Goal: Task Accomplishment & Management: Manage account settings

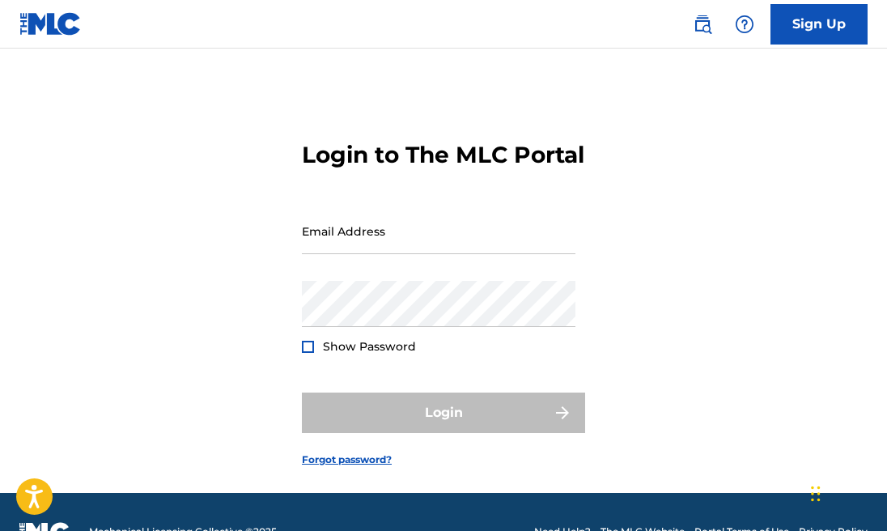
click at [426, 254] on input "Email Address" at bounding box center [438, 231] width 273 height 46
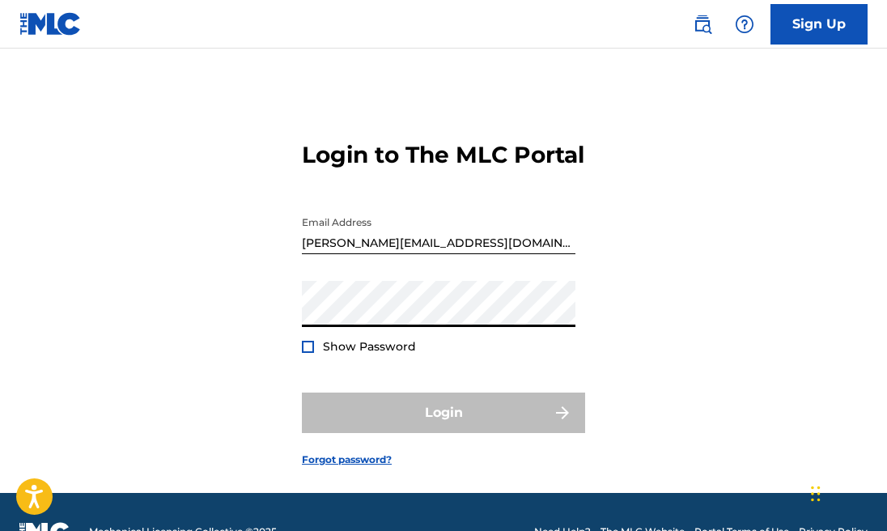
click at [608, 342] on div "Login to The MLC Portal Email Address [PERSON_NAME][EMAIL_ADDRESS][DOMAIN_NAME]…" at bounding box center [443, 291] width 887 height 404
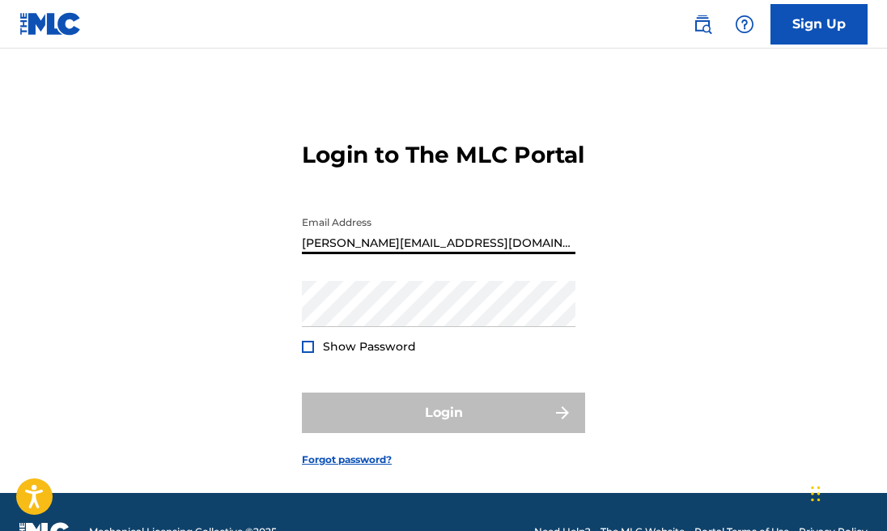
drag, startPoint x: 441, startPoint y: 271, endPoint x: 250, endPoint y: 273, distance: 190.9
click at [250, 273] on div "Login to The MLC Portal Email Address [PERSON_NAME][EMAIL_ADDRESS][DOMAIN_NAME]…" at bounding box center [443, 291] width 887 height 404
type input "[EMAIL_ADDRESS][DOMAIN_NAME]"
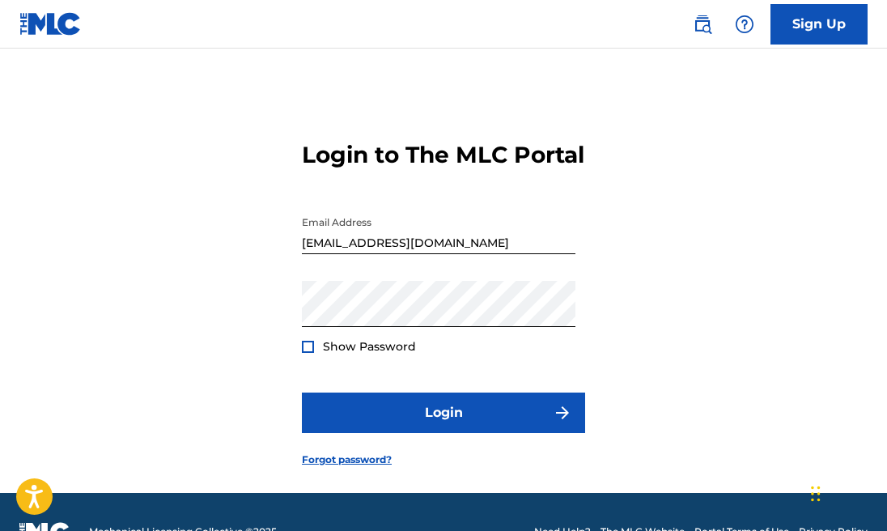
click at [310, 353] on div at bounding box center [308, 347] width 12 height 12
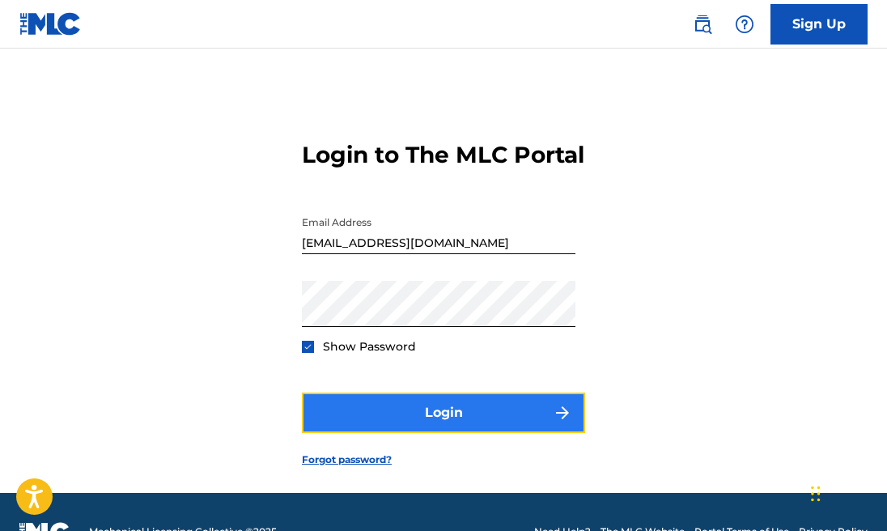
click at [429, 433] on button "Login" at bounding box center [443, 412] width 283 height 40
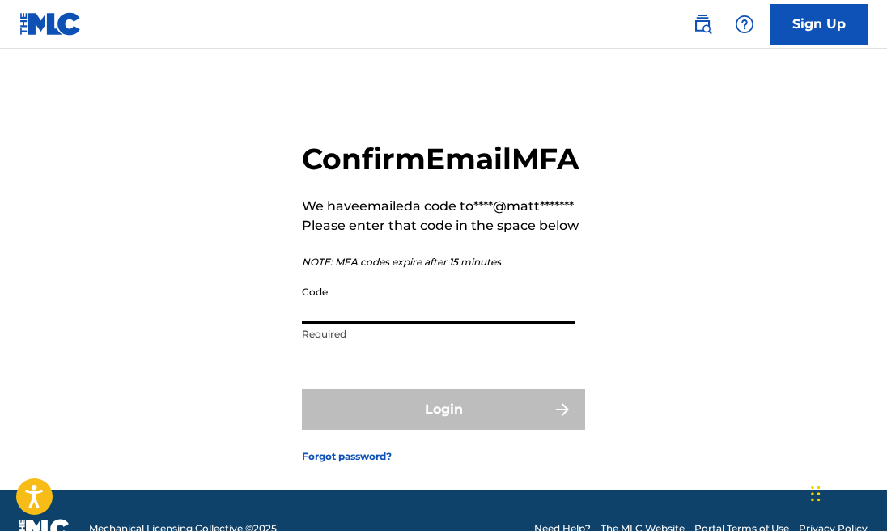
click at [402, 324] on input "Code" at bounding box center [438, 300] width 273 height 46
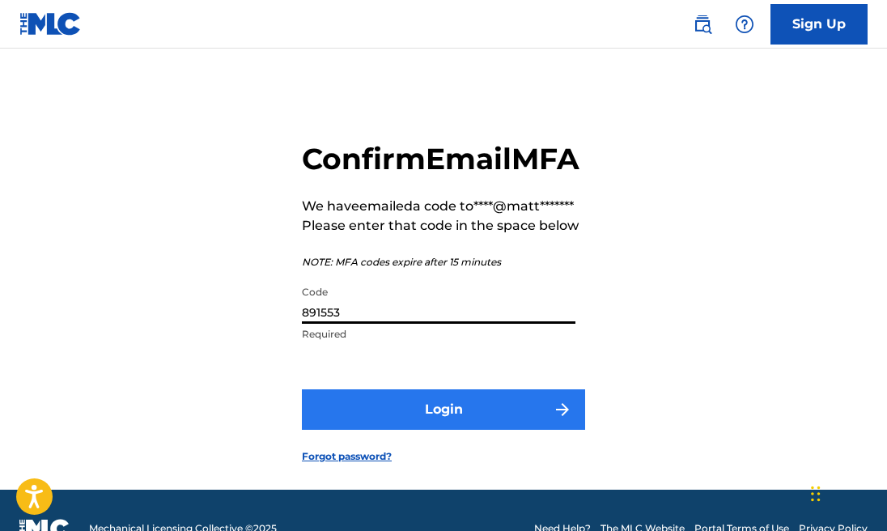
type input "891553"
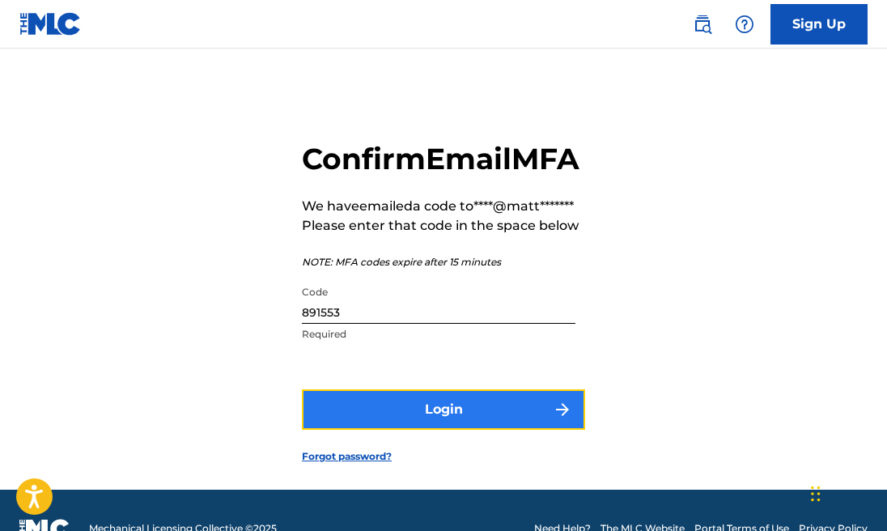
click at [493, 430] on button "Login" at bounding box center [443, 409] width 283 height 40
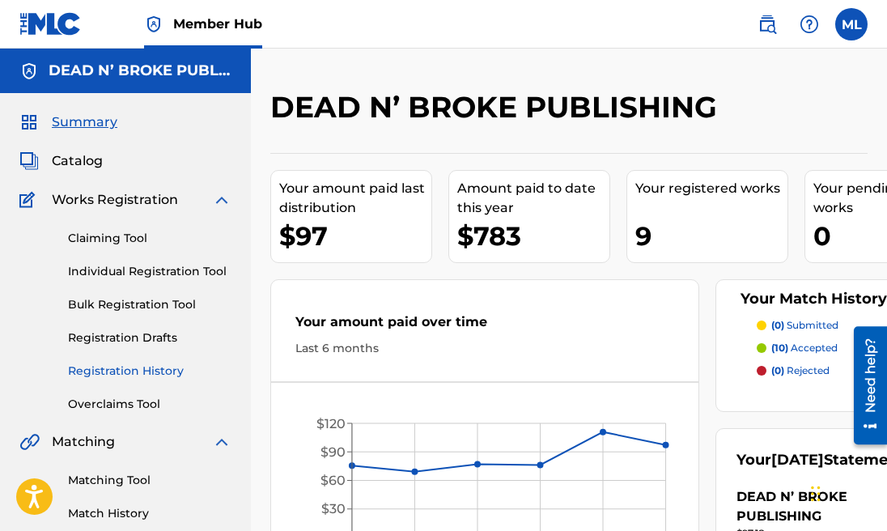
click at [138, 371] on link "Registration History" at bounding box center [149, 370] width 163 height 17
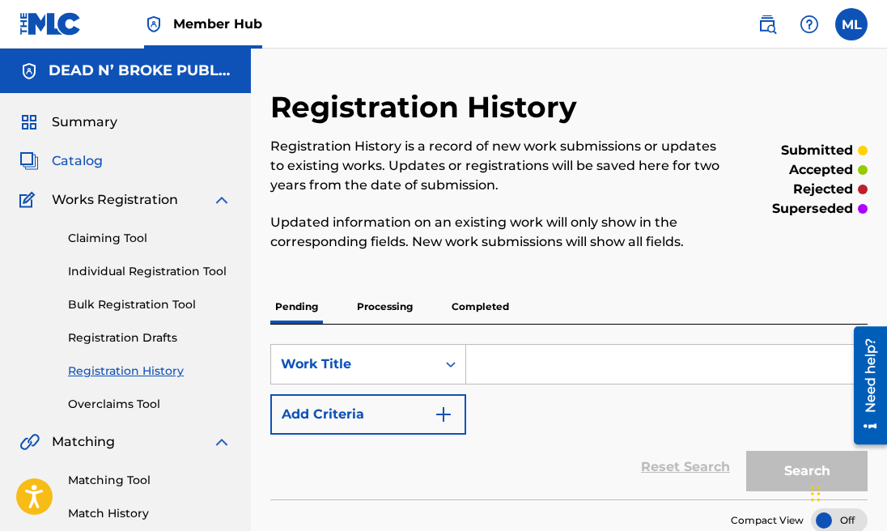
click at [95, 166] on span "Catalog" at bounding box center [77, 160] width 51 height 19
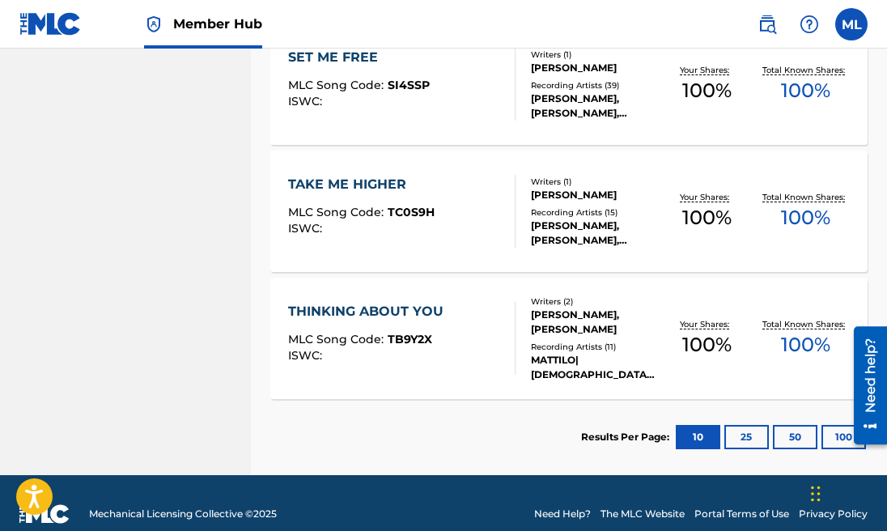
scroll to position [1168, 0]
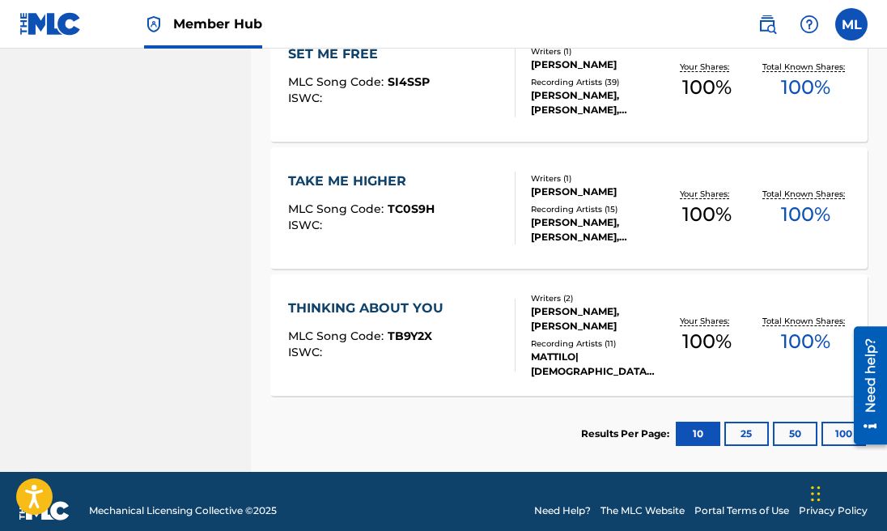
click at [419, 112] on div "SET ME FREE MLC Song Code : SI4SSP ISWC :" at bounding box center [359, 80] width 142 height 73
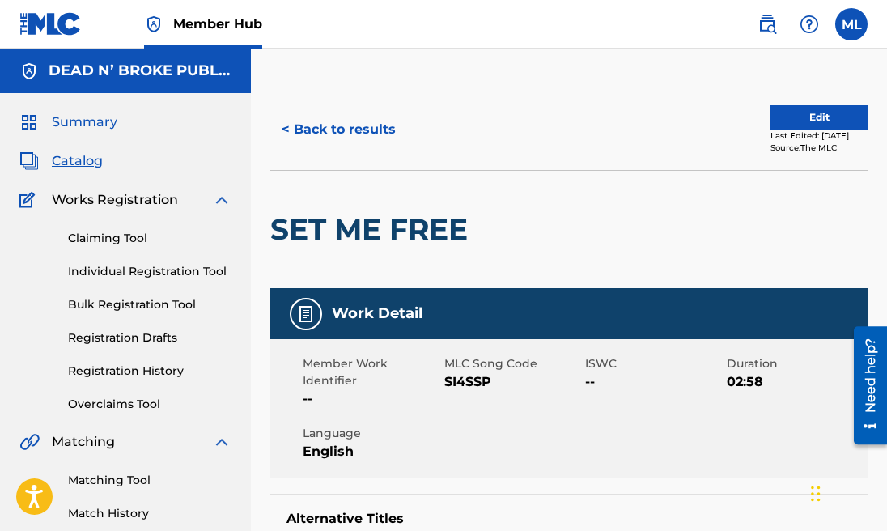
click at [91, 126] on span "Summary" at bounding box center [85, 121] width 66 height 19
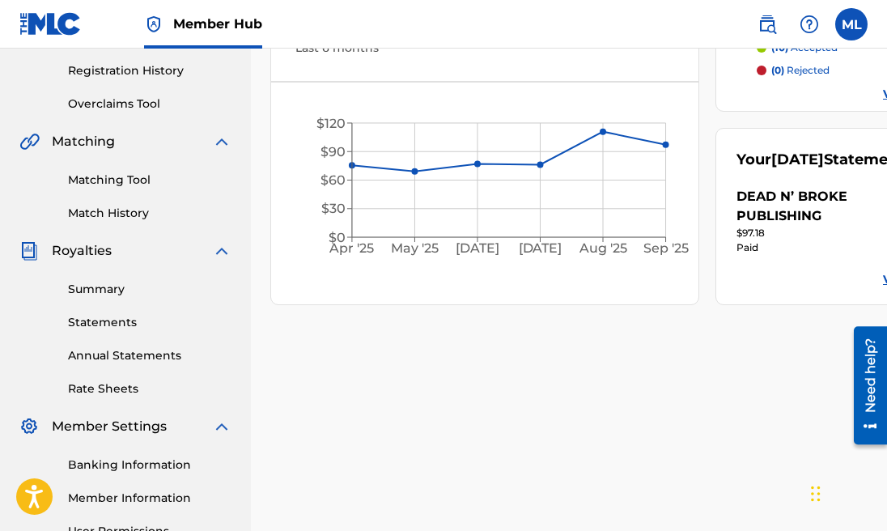
scroll to position [358, 0]
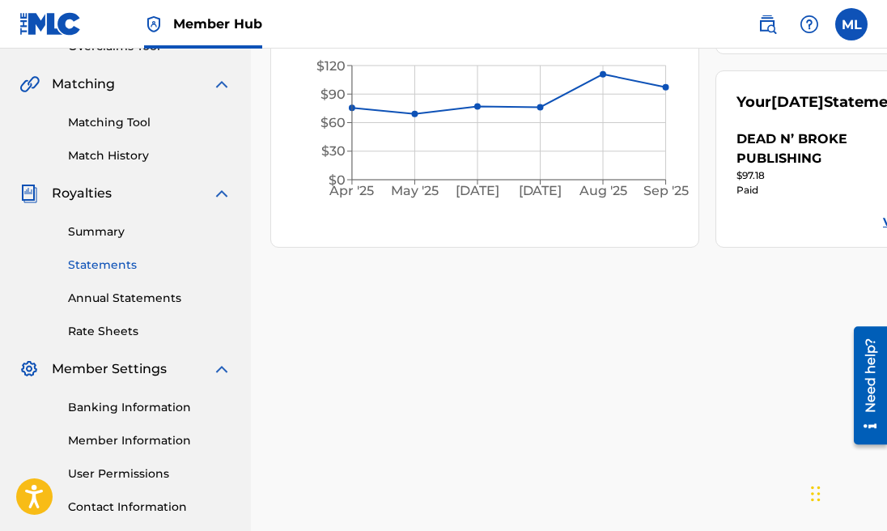
click at [111, 265] on link "Statements" at bounding box center [149, 264] width 163 height 17
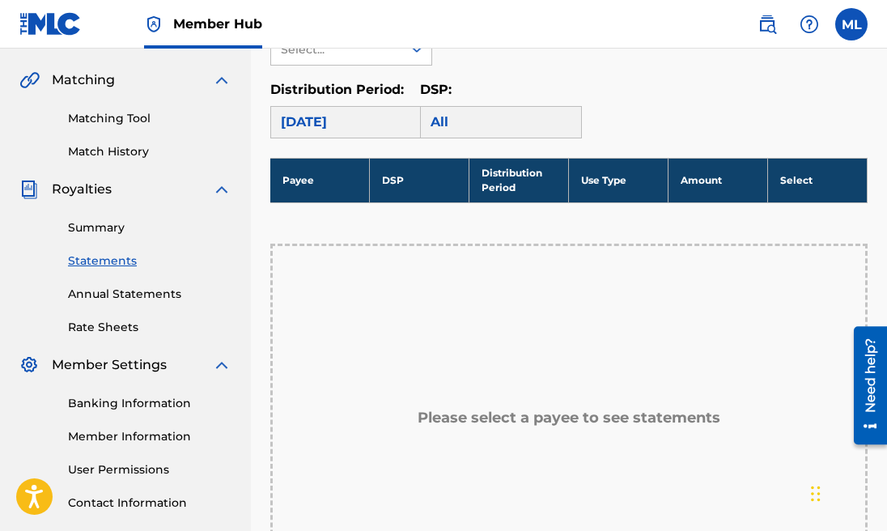
scroll to position [328, 0]
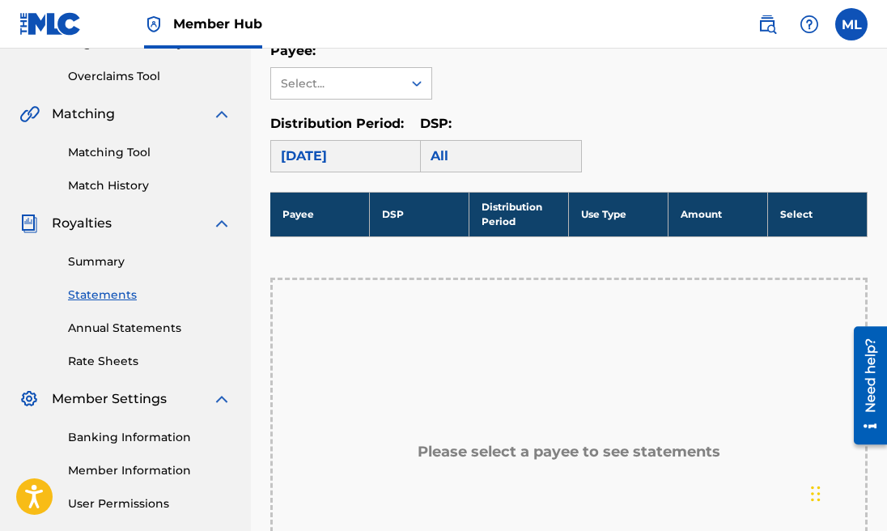
click at [443, 154] on div "All" at bounding box center [501, 156] width 162 height 32
click at [414, 81] on icon at bounding box center [417, 83] width 16 height 16
click at [371, 123] on div "DEAD N’ BROKE PUBLISHING" at bounding box center [351, 130] width 160 height 60
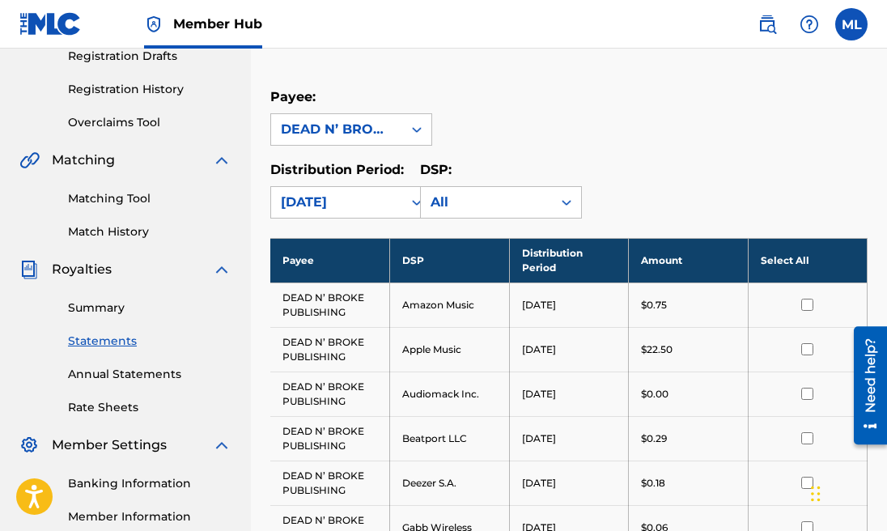
scroll to position [299, 0]
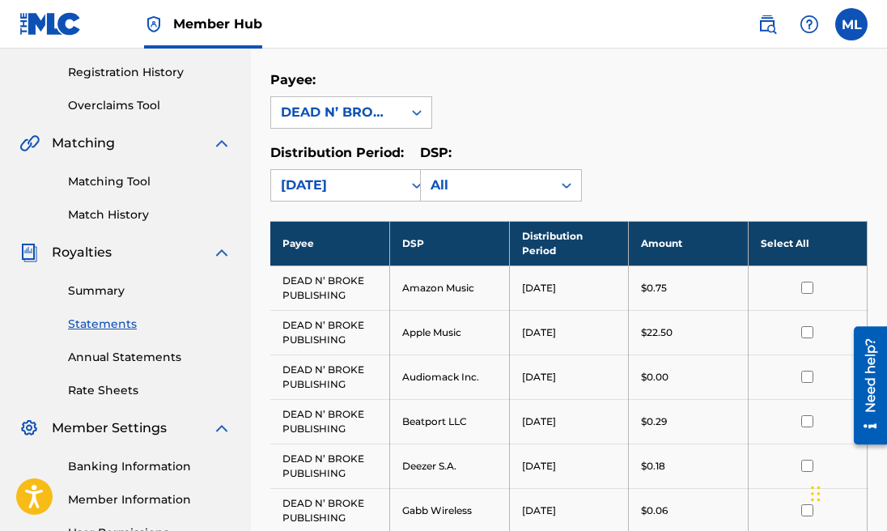
click at [108, 280] on div "Summary Statements Annual Statements Rate Sheets" at bounding box center [125, 330] width 212 height 137
click at [108, 290] on link "Summary" at bounding box center [149, 290] width 163 height 17
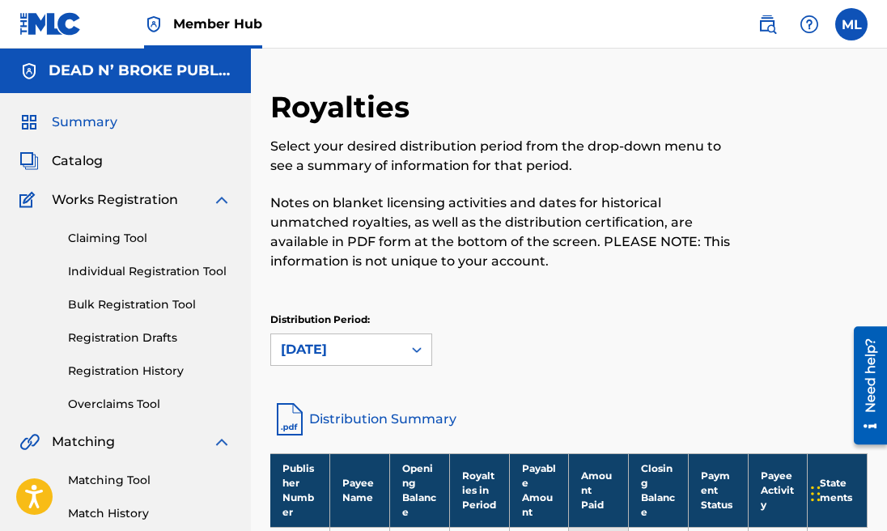
click at [82, 126] on span "Summary" at bounding box center [85, 121] width 66 height 19
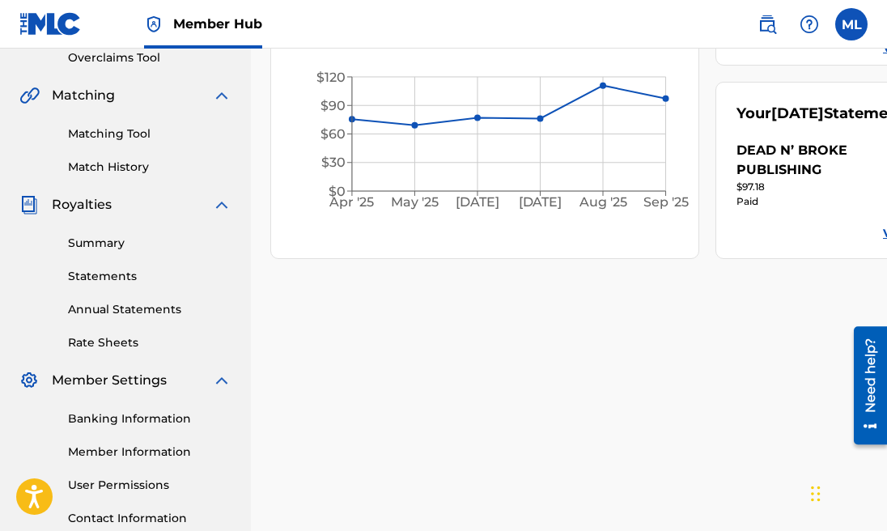
scroll to position [349, 0]
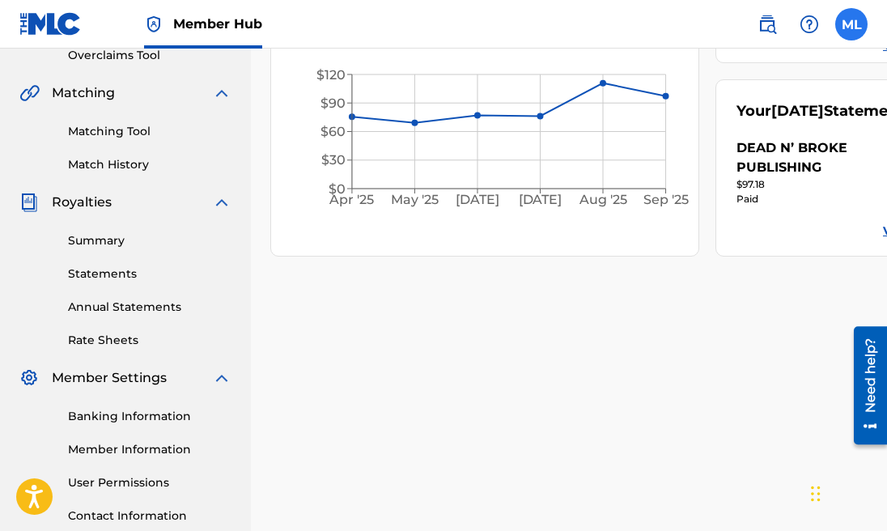
click at [851, 23] on label at bounding box center [851, 24] width 32 height 32
click at [851, 24] on input "ML [PERSON_NAME] [EMAIL_ADDRESS][DOMAIN_NAME] Notification Preferences Profile …" at bounding box center [851, 24] width 0 height 0
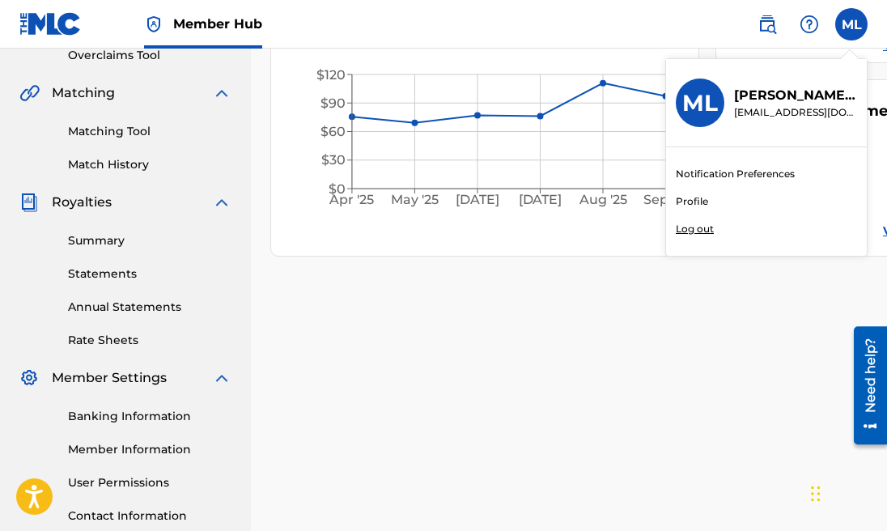
click at [701, 231] on p "Log out" at bounding box center [695, 229] width 38 height 15
click at [851, 24] on input "ML [PERSON_NAME] [EMAIL_ADDRESS][DOMAIN_NAME] Notification Preferences Profile …" at bounding box center [851, 24] width 0 height 0
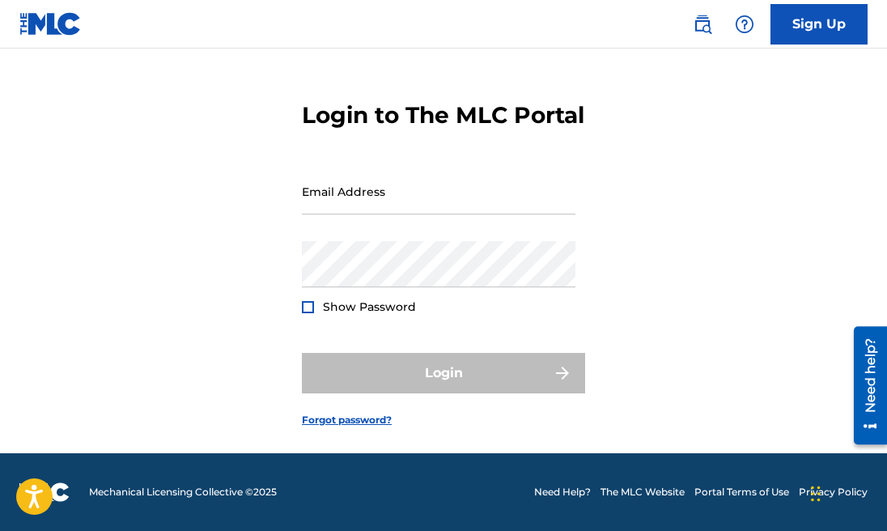
type input "[EMAIL_ADDRESS][DOMAIN_NAME]"
